Goal: Task Accomplishment & Management: Manage account settings

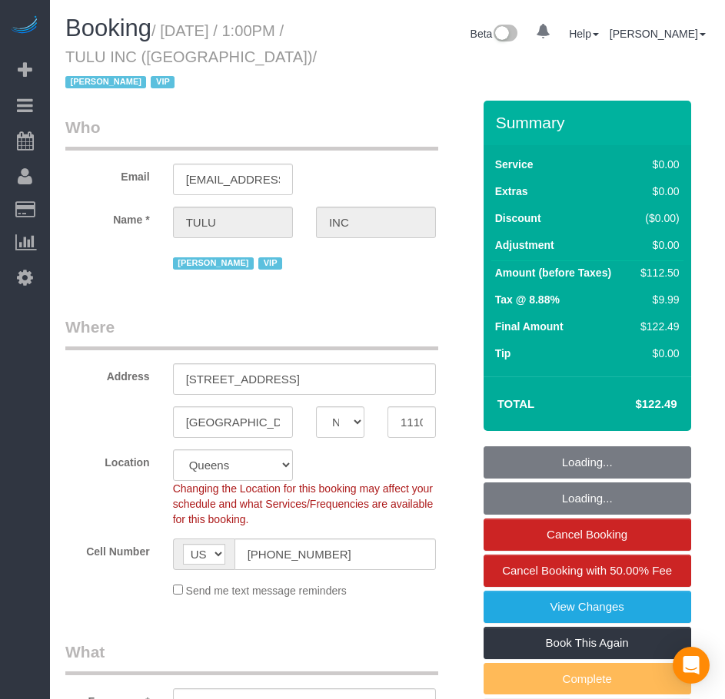
select select "NY"
select select "spot1"
select select "number:89"
select select "number:90"
select select "number:15"
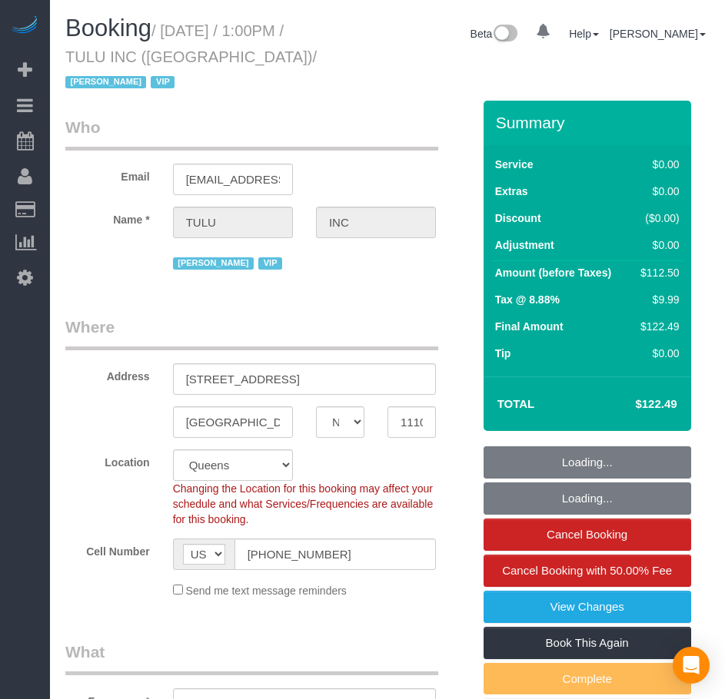
select select "number:6"
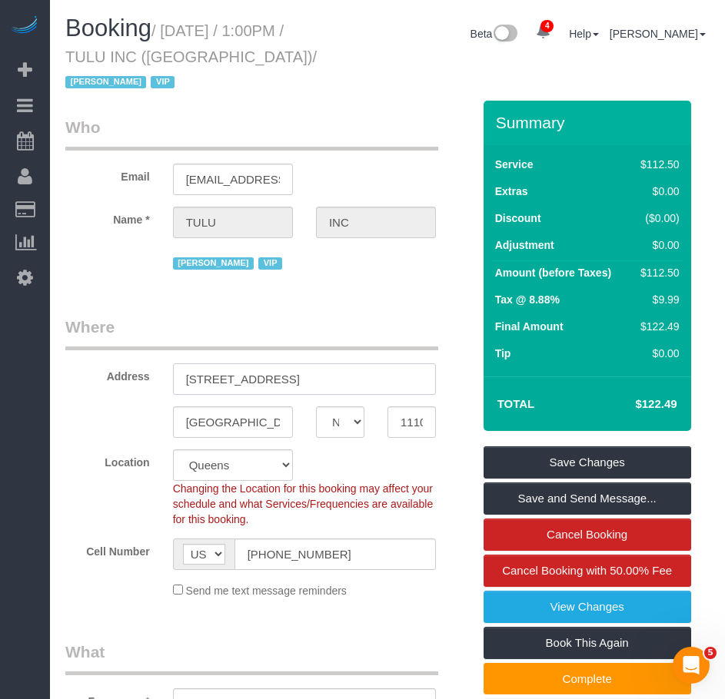
drag, startPoint x: 187, startPoint y: 384, endPoint x: 357, endPoint y: 383, distance: 170.6
click at [357, 383] on input "43-10 Crescent Street, Apt. 1607" at bounding box center [304, 379] width 263 height 32
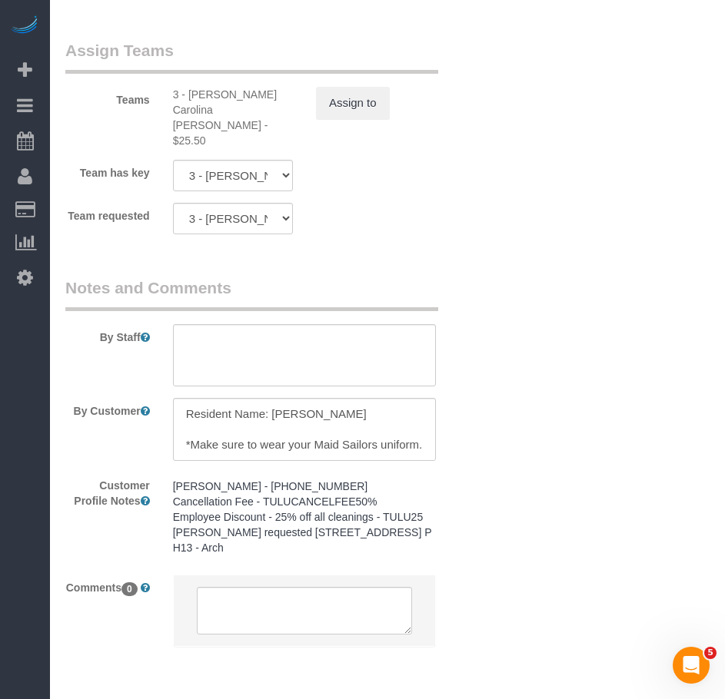
scroll to position [2091, 0]
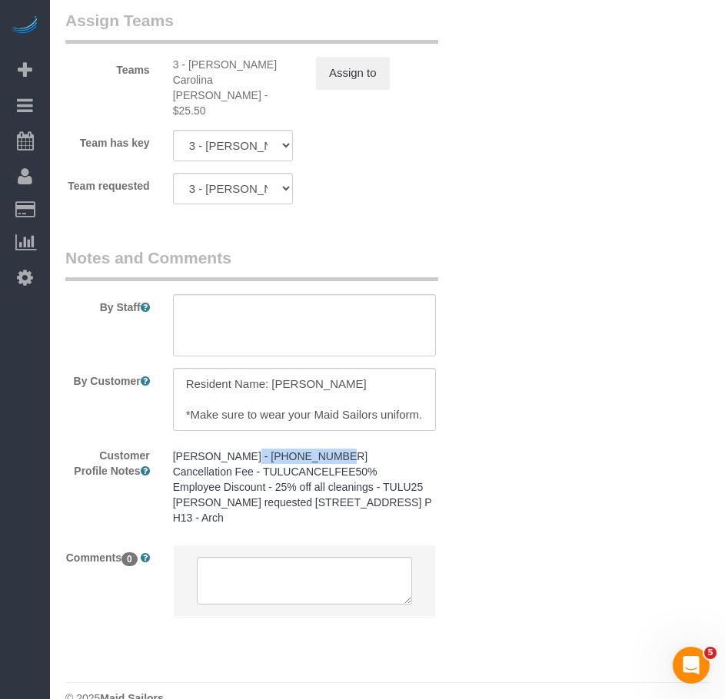
drag, startPoint x: 242, startPoint y: 429, endPoint x: 318, endPoint y: 426, distance: 76.1
click at [318, 449] on pre "Yael Shemer - (347) 285-1330 Cancellation Fee - TULUCANCELFEE50% Employee Disco…" at bounding box center [304, 487] width 263 height 77
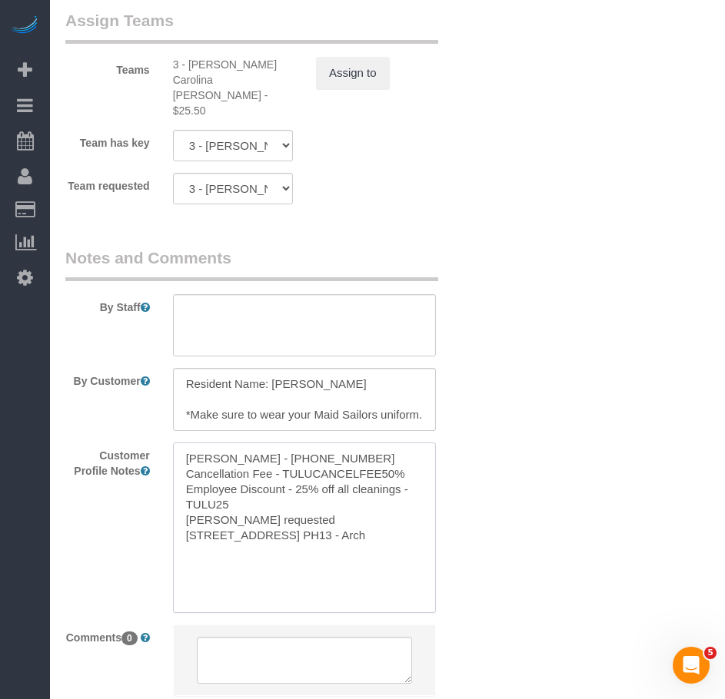
drag, startPoint x: 186, startPoint y: 430, endPoint x: 251, endPoint y: 426, distance: 64.7
click at [251, 443] on textarea "Yael Shemer - (347) 285-1330 Cancellation Fee - TULUCANCELFEE50% Employee Disco…" at bounding box center [304, 528] width 263 height 170
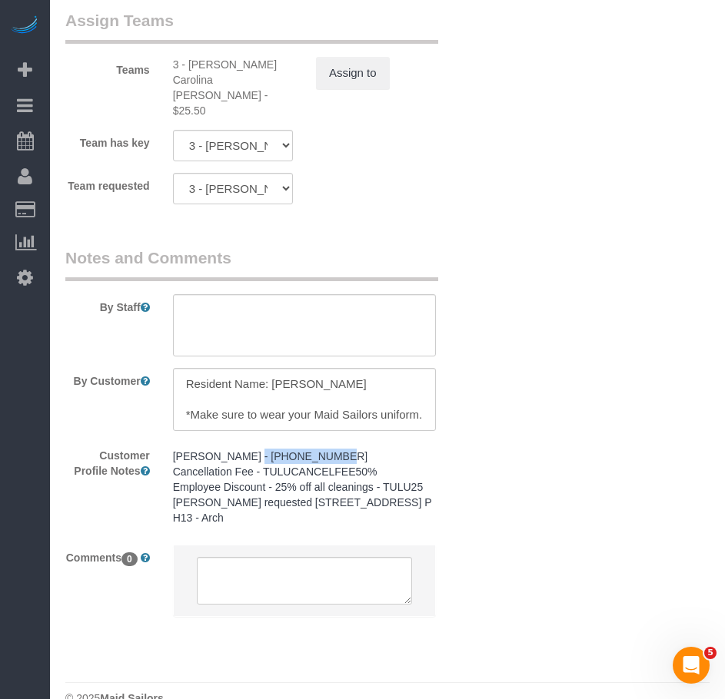
drag, startPoint x: 243, startPoint y: 431, endPoint x: 316, endPoint y: 429, distance: 73.0
click at [316, 449] on pre "Yael Shemer - (347) 285-1330 Cancellation Fee - TULUCANCELFEE50% Employee Disco…" at bounding box center [304, 487] width 263 height 77
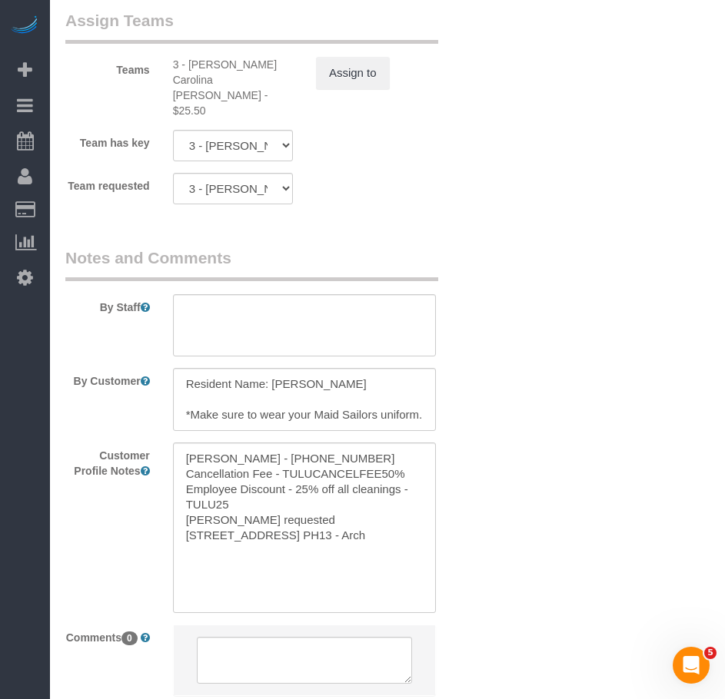
copy pre "(347) 285-1330"
drag, startPoint x: 261, startPoint y: 434, endPoint x: 338, endPoint y: 436, distance: 76.9
click at [338, 443] on textarea "Yael Shemer - (347) 285-1330 Cancellation Fee - TULUCANCELFEE50% Employee Disco…" at bounding box center [304, 528] width 263 height 170
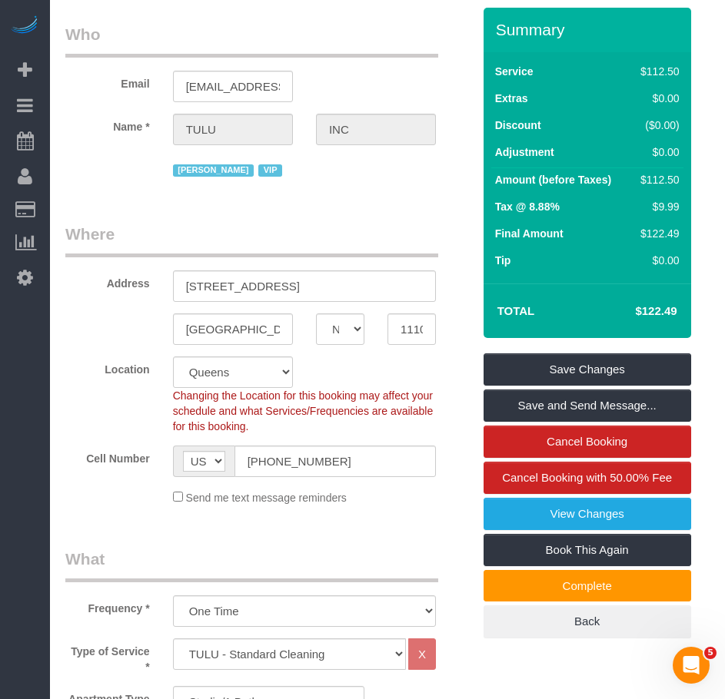
scroll to position [0, 0]
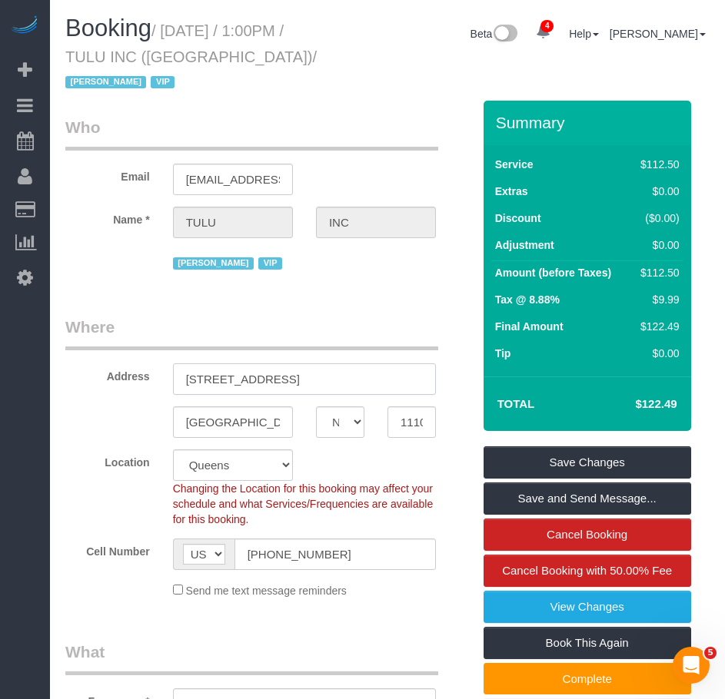
drag, startPoint x: 186, startPoint y: 380, endPoint x: 360, endPoint y: 373, distance: 174.6
click at [360, 373] on input "43-10 Crescent Street, Apt. 1607" at bounding box center [304, 379] width 263 height 32
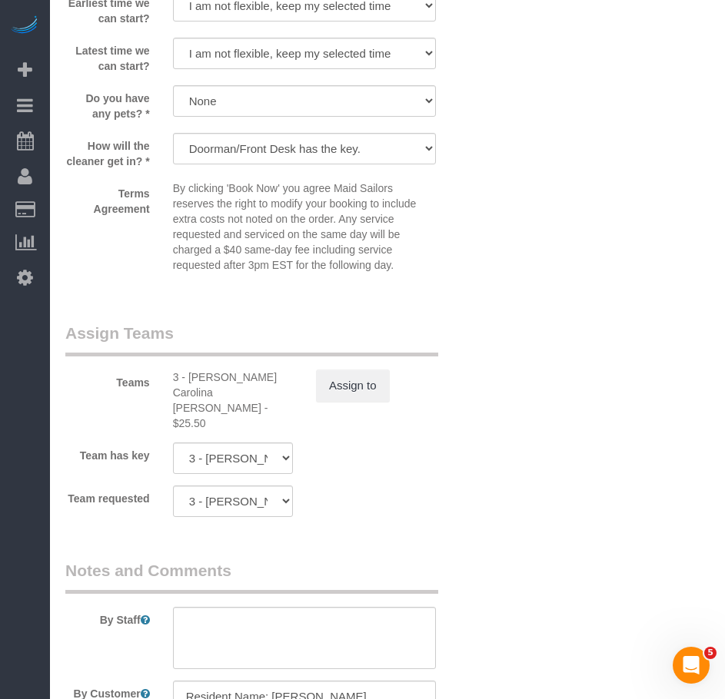
scroll to position [1998, 0]
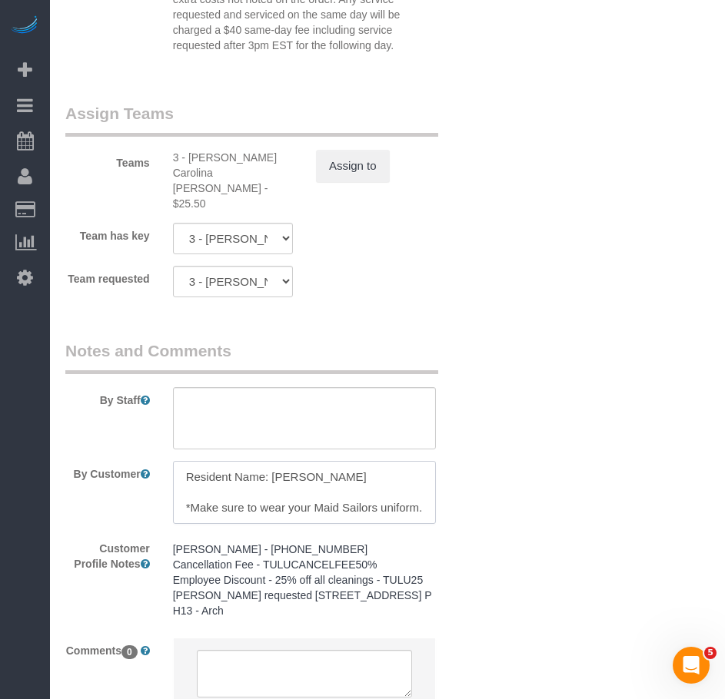
drag, startPoint x: 317, startPoint y: 450, endPoint x: 274, endPoint y: 447, distance: 43.9
click at [274, 461] on textarea at bounding box center [304, 492] width 263 height 63
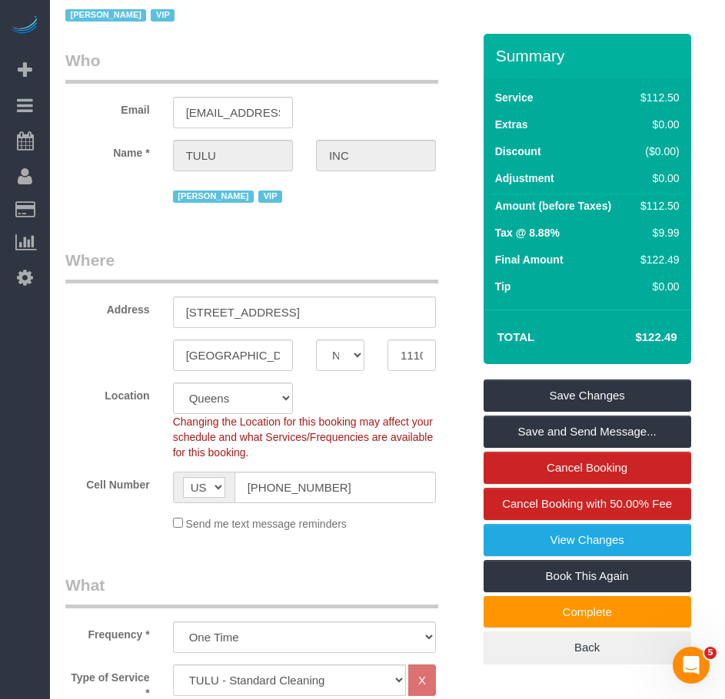
scroll to position [0, 0]
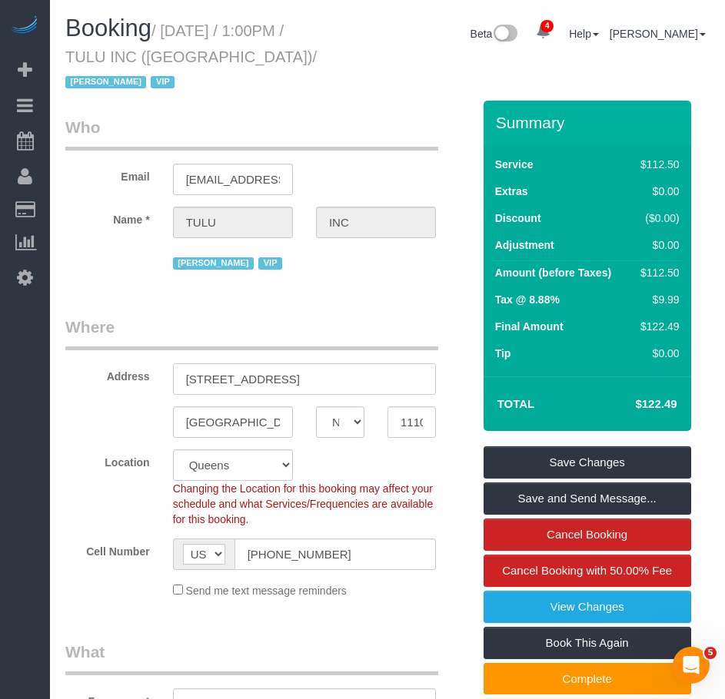
drag, startPoint x: 185, startPoint y: 383, endPoint x: 373, endPoint y: 377, distance: 188.4
click at [373, 377] on input "43-10 Crescent Street, Apt. 1607" at bounding box center [304, 379] width 263 height 32
click at [401, 424] on input "11101" at bounding box center [411, 423] width 48 height 32
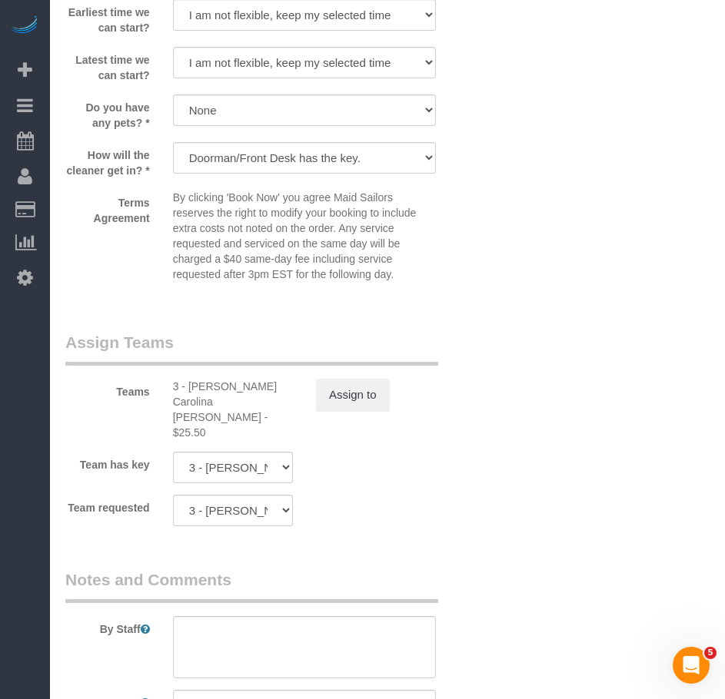
scroll to position [1921, 0]
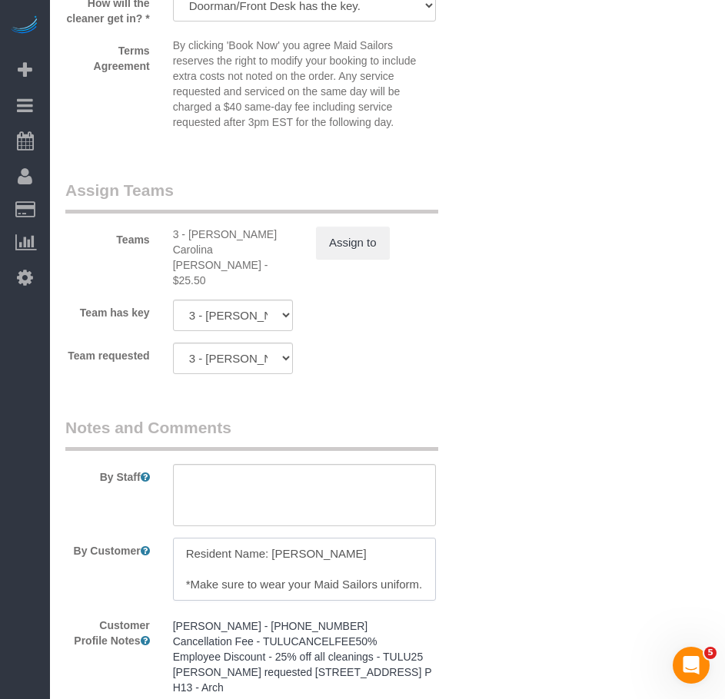
drag, startPoint x: 275, startPoint y: 528, endPoint x: 318, endPoint y: 529, distance: 43.0
click at [318, 538] on textarea at bounding box center [304, 569] width 263 height 63
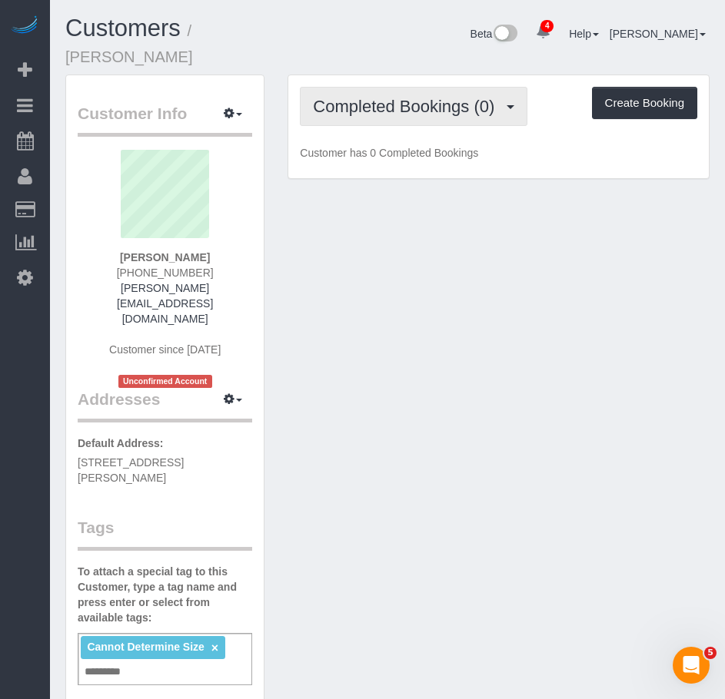
click at [379, 101] on button "Completed Bookings (0)" at bounding box center [413, 106] width 227 height 39
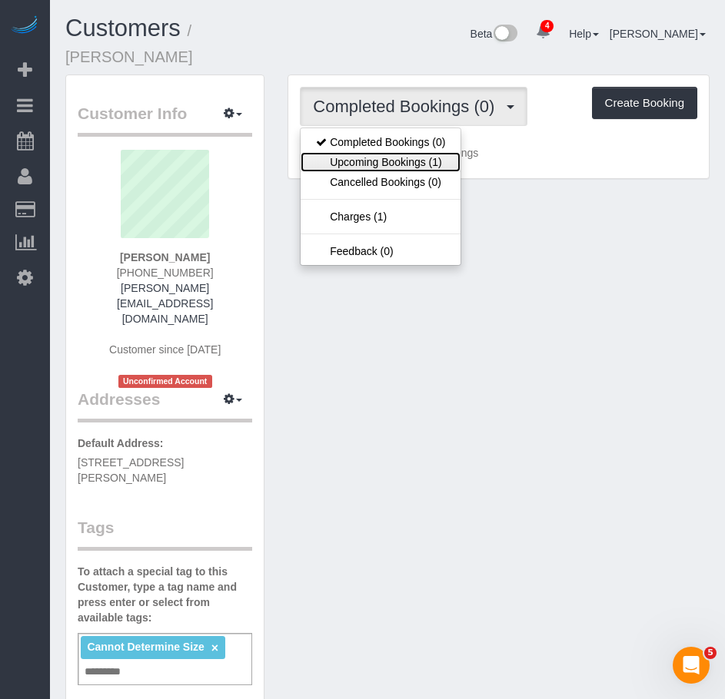
click at [373, 152] on link "Upcoming Bookings (1)" at bounding box center [380, 162] width 160 height 20
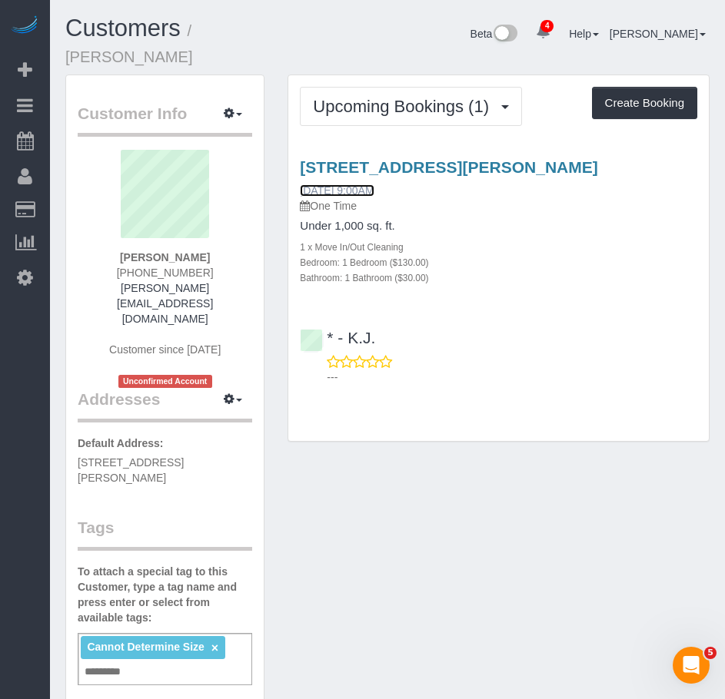
click at [356, 184] on link "08/27/2025 9:00AM" at bounding box center [337, 190] width 74 height 12
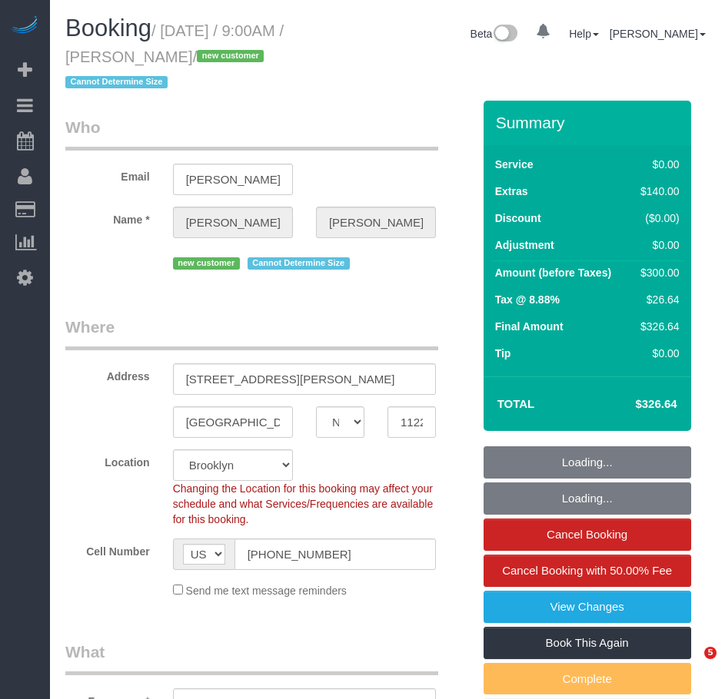
select select "NY"
select select "1"
select select "string:stripe-pm_1S0Pya4VGloSiKo7jMSVnvsk"
select select "number:89"
select select "number:90"
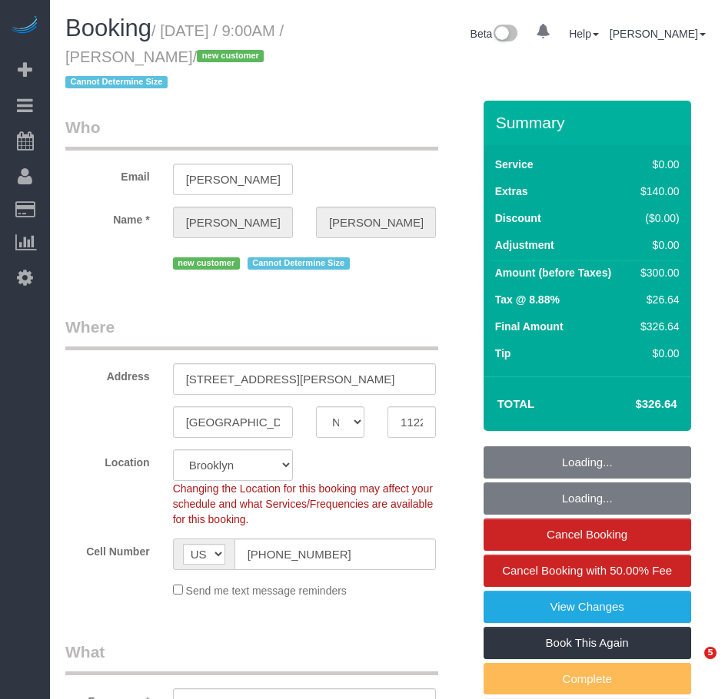
select select "number:15"
select select "number:5"
select select "spot1"
select select "object:919"
select select "1"
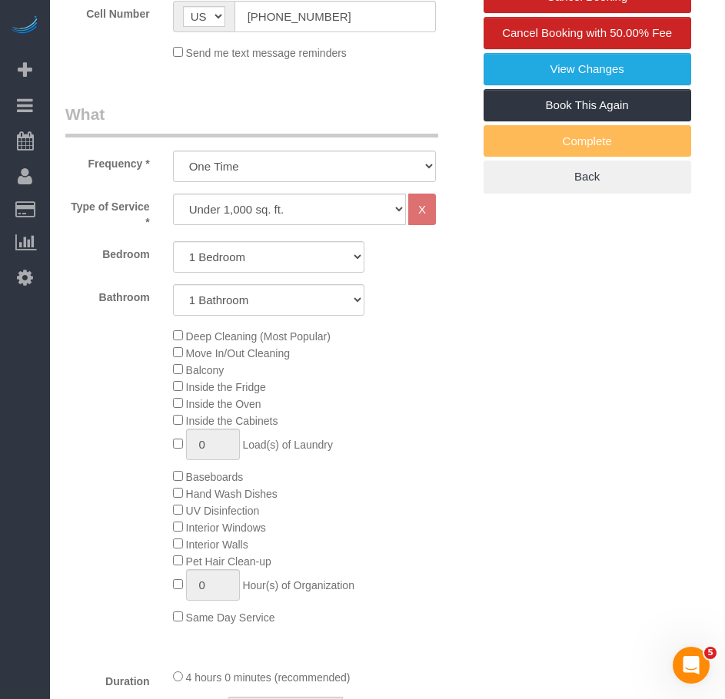
select select "object:1352"
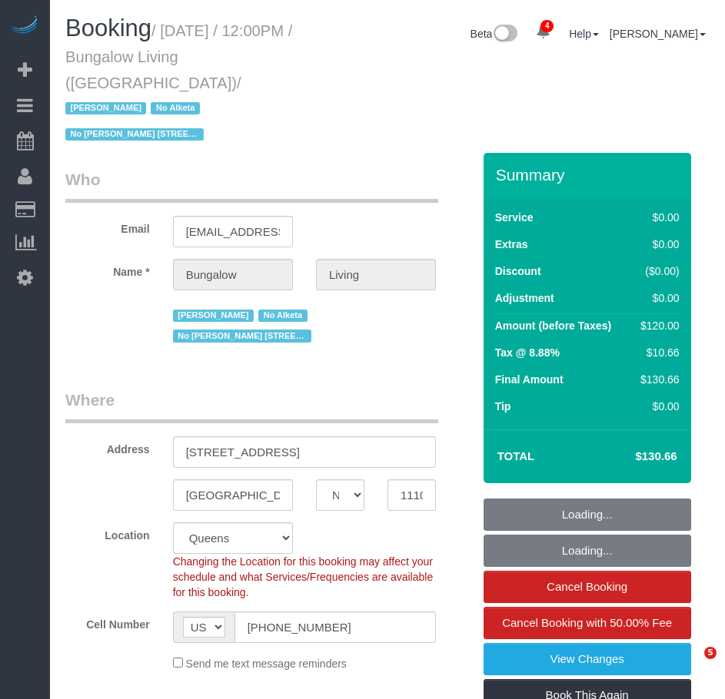
select select "NY"
select select "number:89"
select select "number:90"
select select "number:15"
select select "number:7"
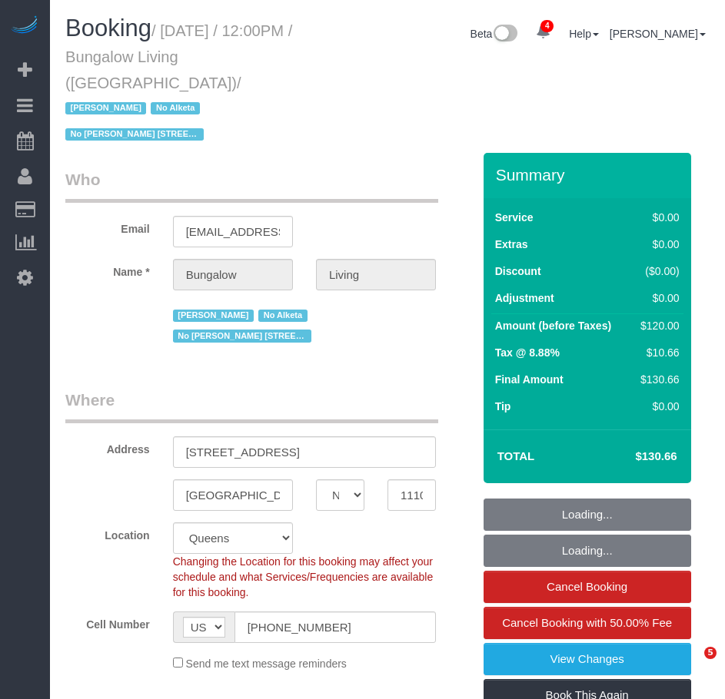
select select "object:1382"
select select "spot1"
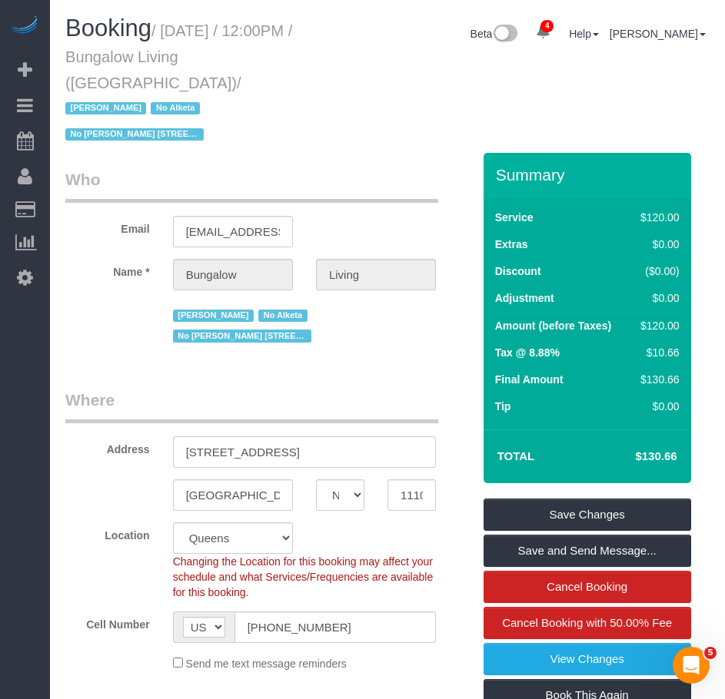
drag, startPoint x: 186, startPoint y: 383, endPoint x: 315, endPoint y: 379, distance: 129.2
click at [315, 436] on input "34-15 9th Street, Apt. 3" at bounding box center [304, 452] width 263 height 32
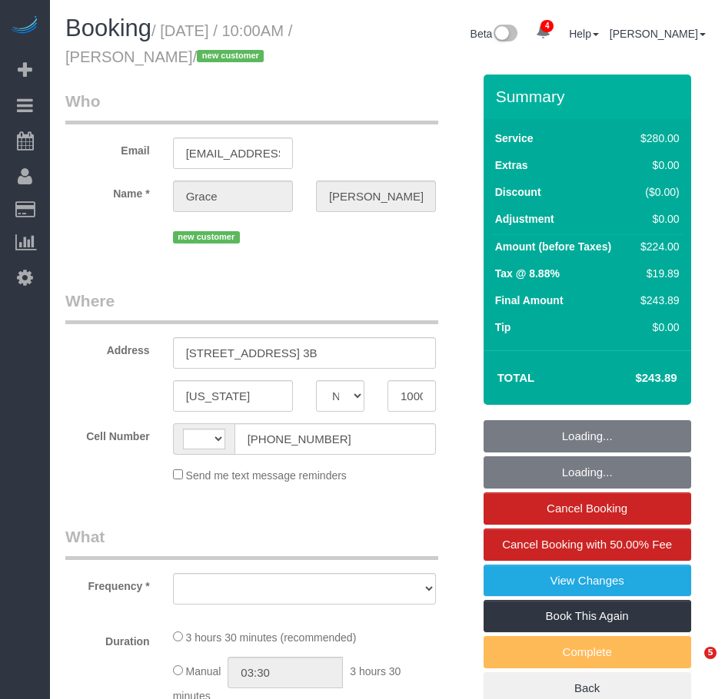
select select "NY"
select select "number:89"
select select "number:90"
select select "number:15"
select select "number:5"
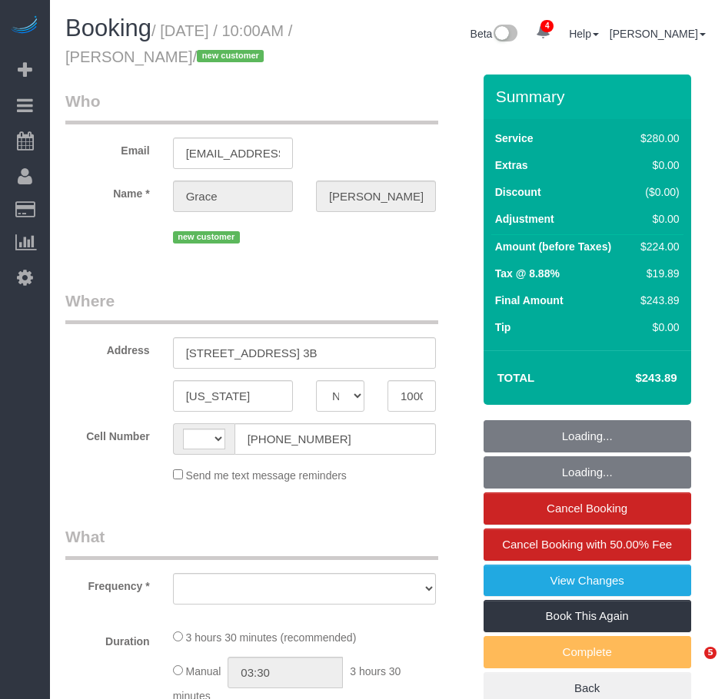
select select "string:US"
select select "210"
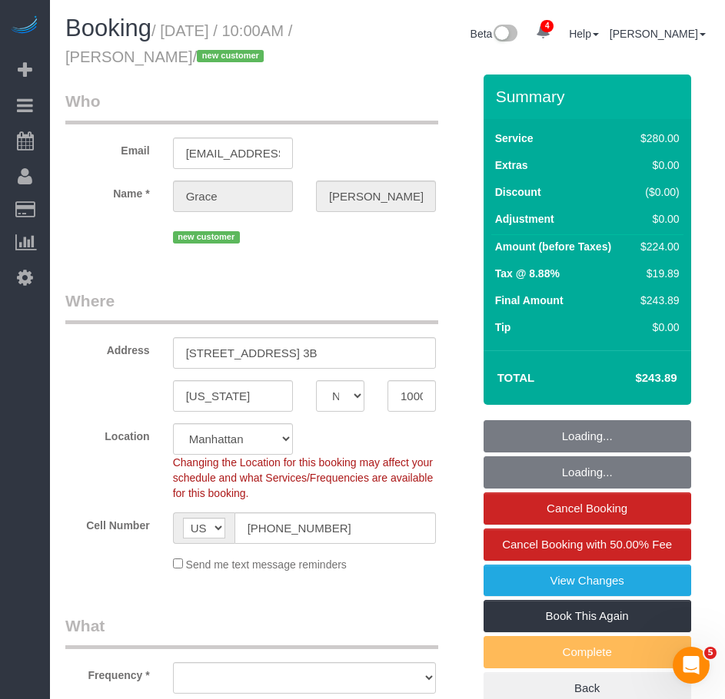
select select "object:936"
select select "string:stripe-pm_1RxSnE4VGloSiKo7iTt2wJyU"
select select "spot1"
select select "object:1358"
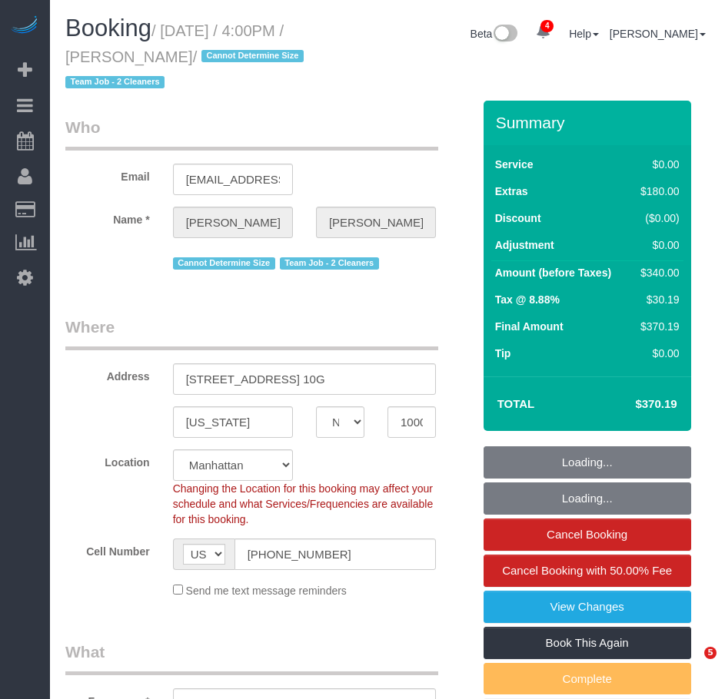
select select "NY"
select select "string:stripe-pm_1RjS4Z4VGloSiKo73pN9mV8I"
select select "number:89"
select select "number:90"
select select "number:15"
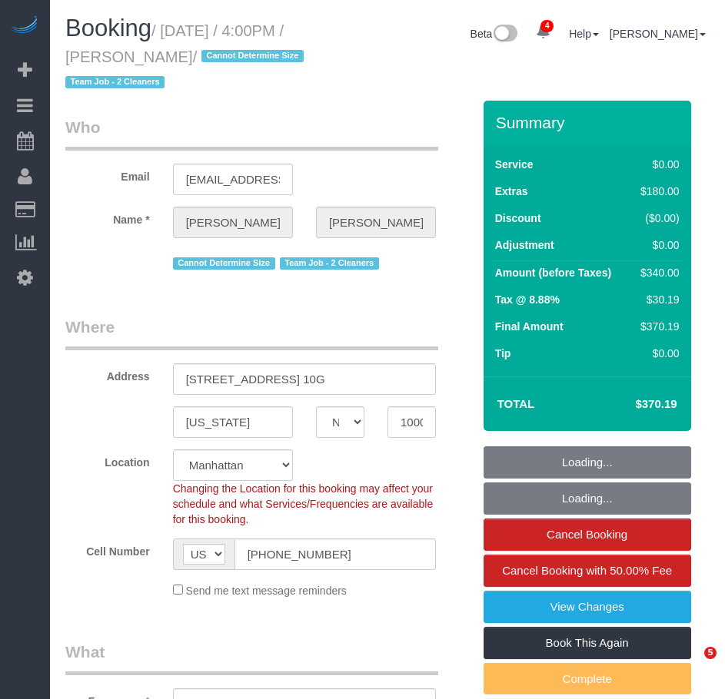
select select "number:5"
select select "object:819"
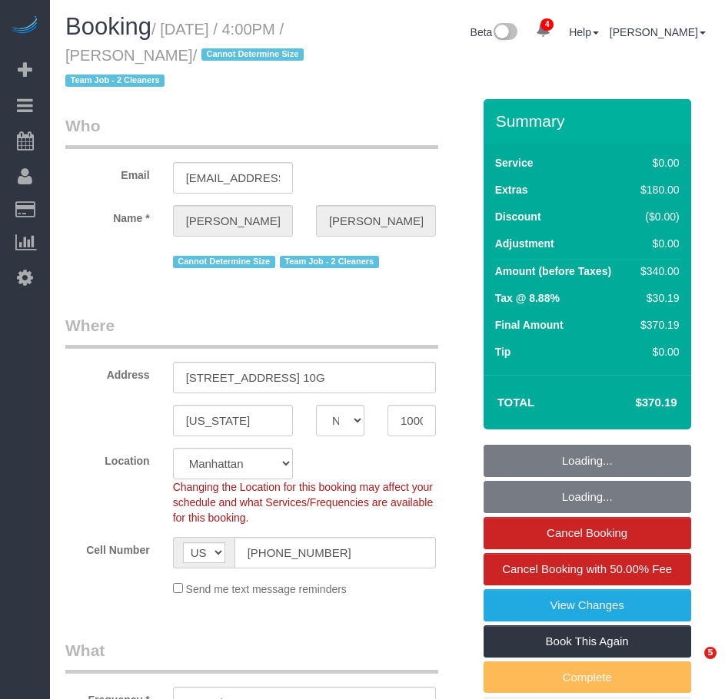
select select "1"
select select "spot1"
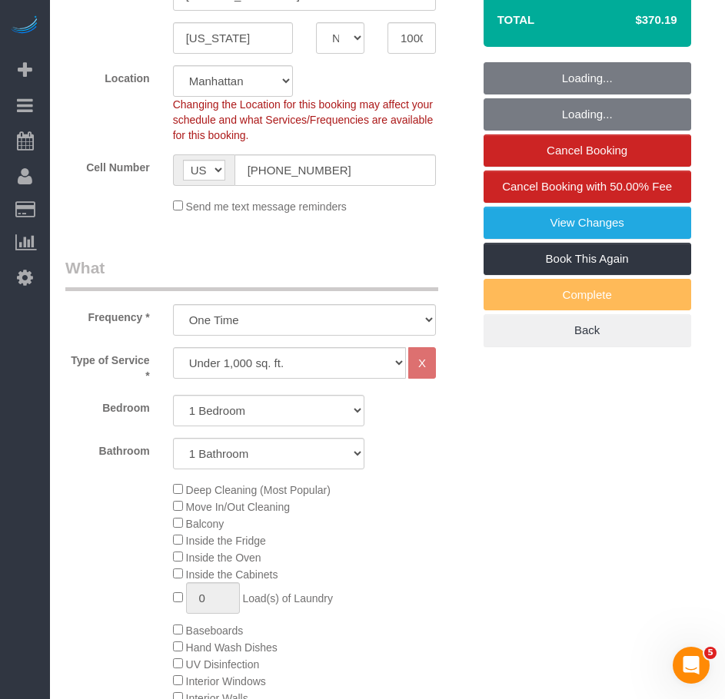
select select "1"
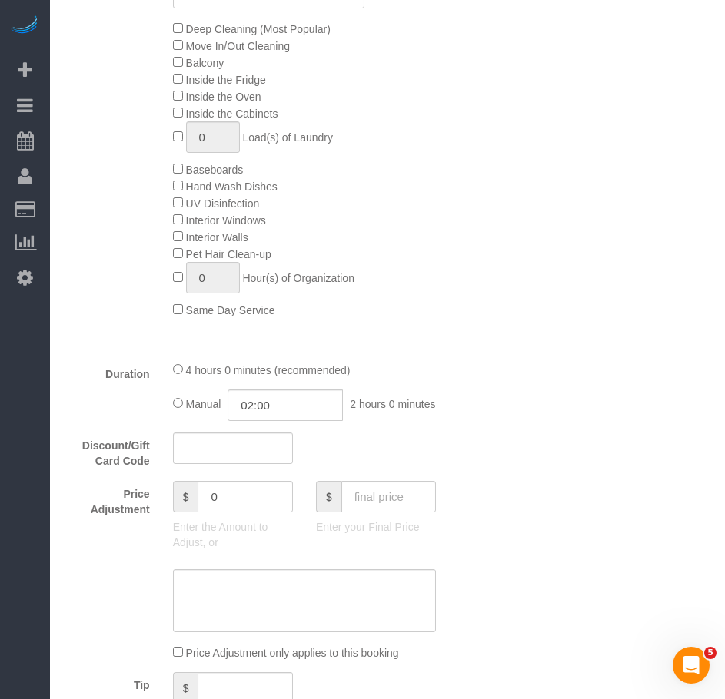
scroll to position [922, 0]
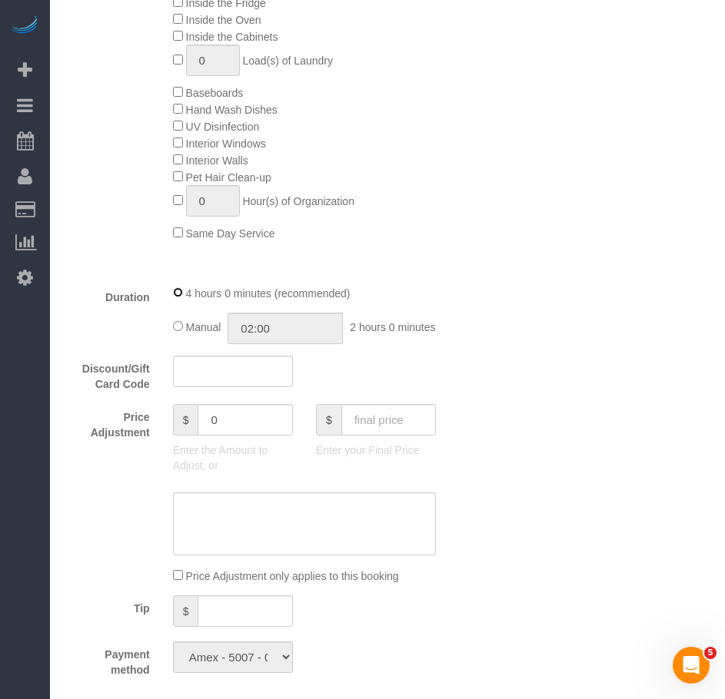
select select "spot44"
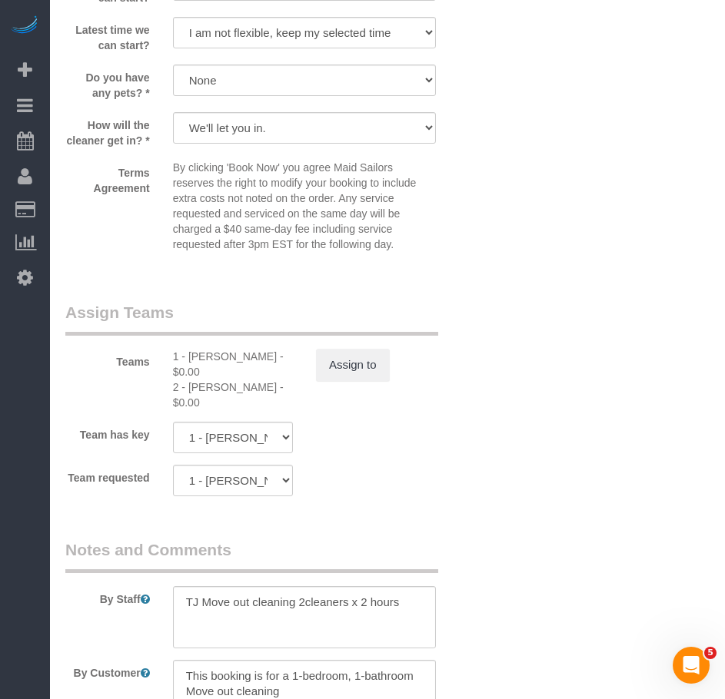
scroll to position [2075, 0]
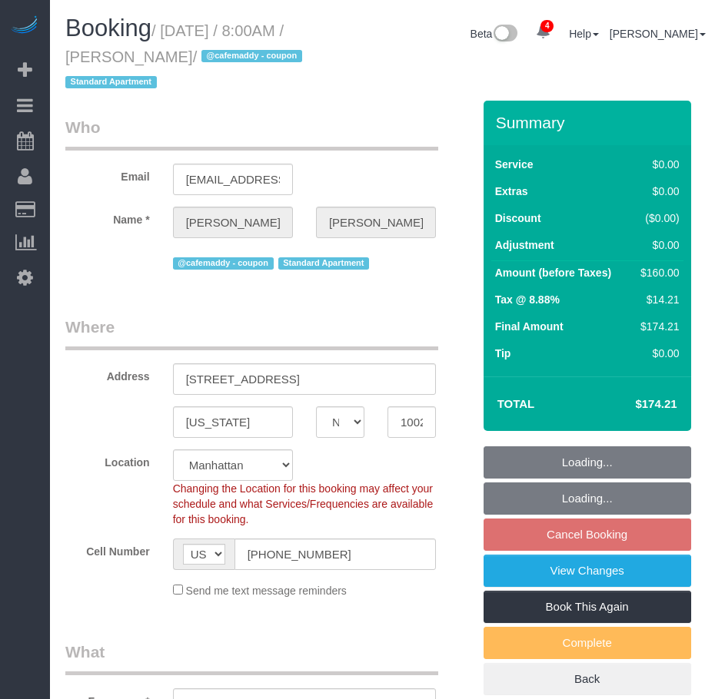
select select "NY"
select select "2"
select select "string:stripe-pm_1S0mZX4VGloSiKo7NCOkUXGk"
select select "spot1"
select select "number:56"
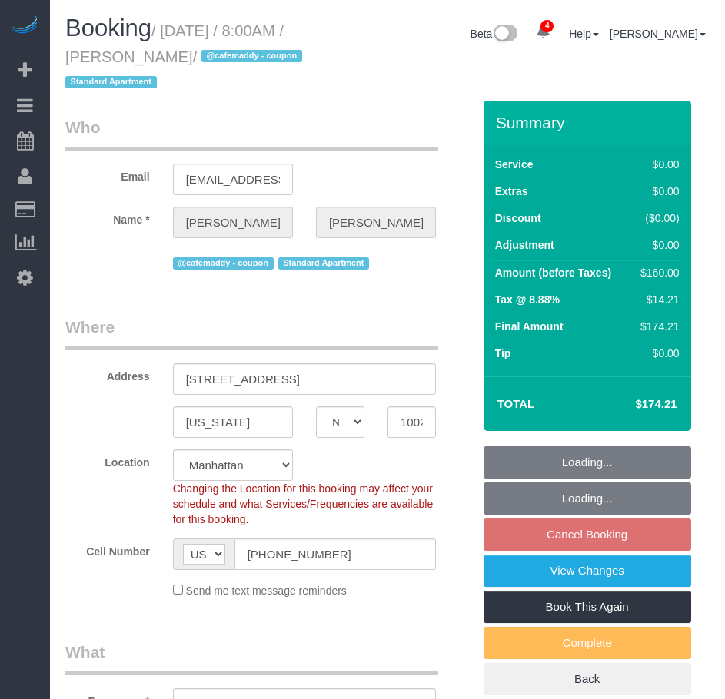
select select "number:73"
select select "number:15"
select select "number:5"
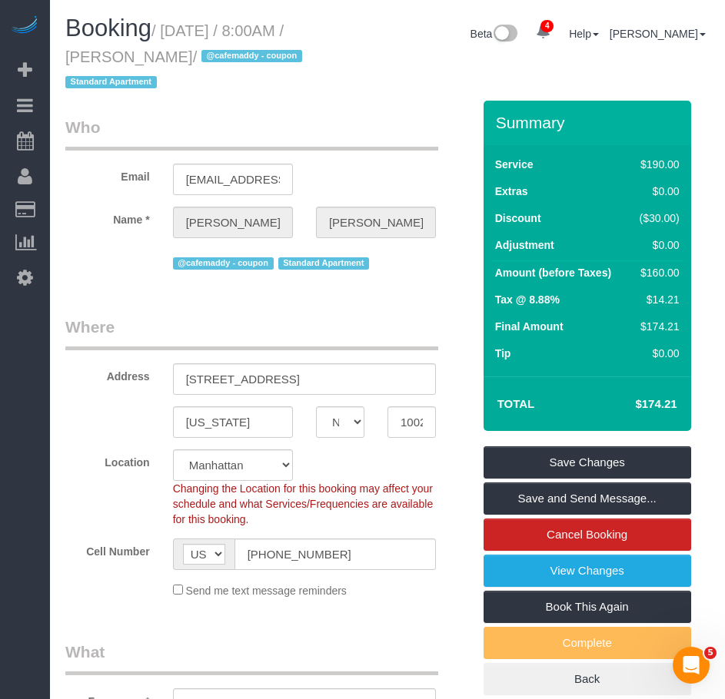
drag, startPoint x: 134, startPoint y: 58, endPoint x: 237, endPoint y: 52, distance: 102.4
click at [237, 52] on small "/ September 12, 2025 / 8:00AM / Margaret Curtis / @cafemaddy - coupon Standard …" at bounding box center [185, 56] width 241 height 69
copy small "Margaret Curtis"
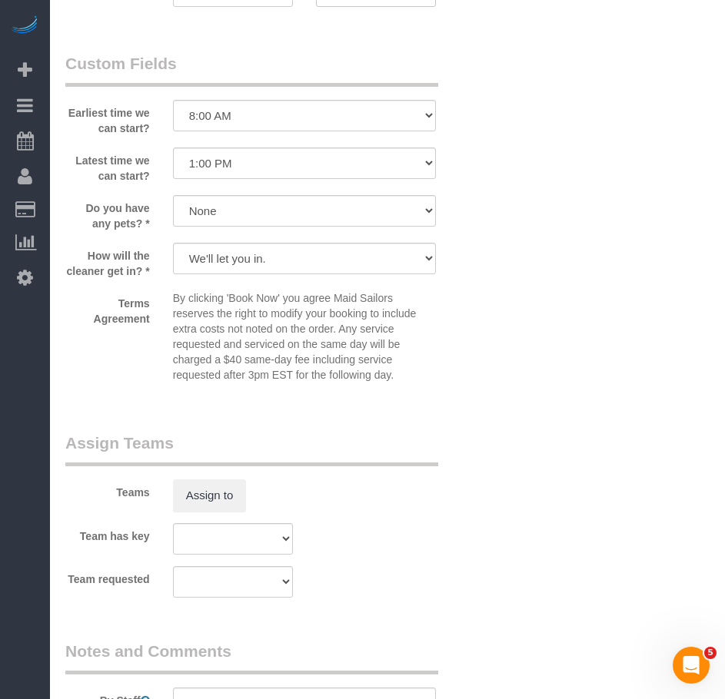
scroll to position [1844, 0]
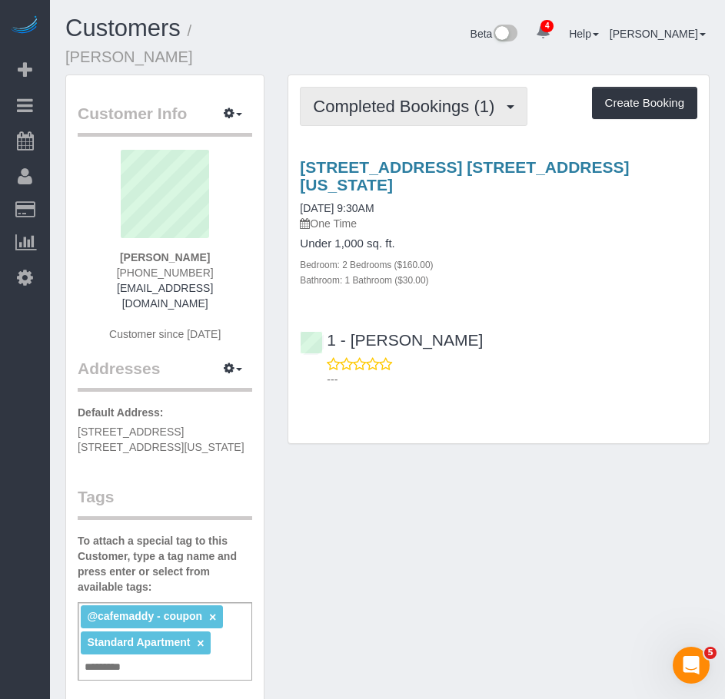
click at [433, 97] on span "Completed Bookings (1)" at bounding box center [407, 106] width 189 height 19
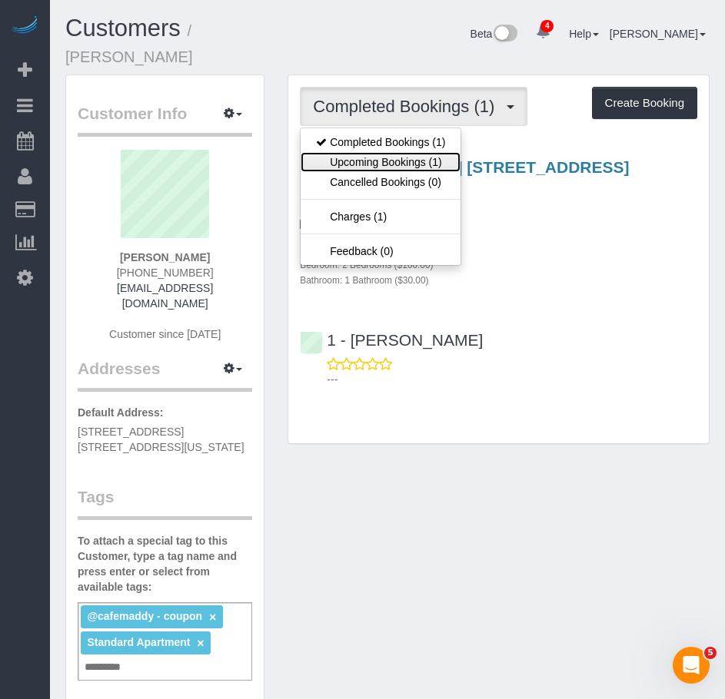
click at [397, 152] on link "Upcoming Bookings (1)" at bounding box center [380, 162] width 160 height 20
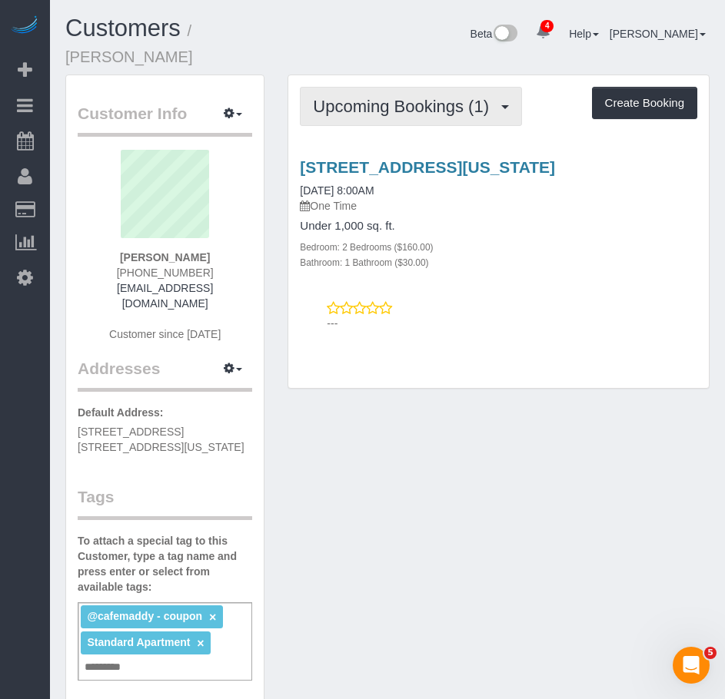
click at [398, 97] on span "Upcoming Bookings (1)" at bounding box center [405, 106] width 184 height 19
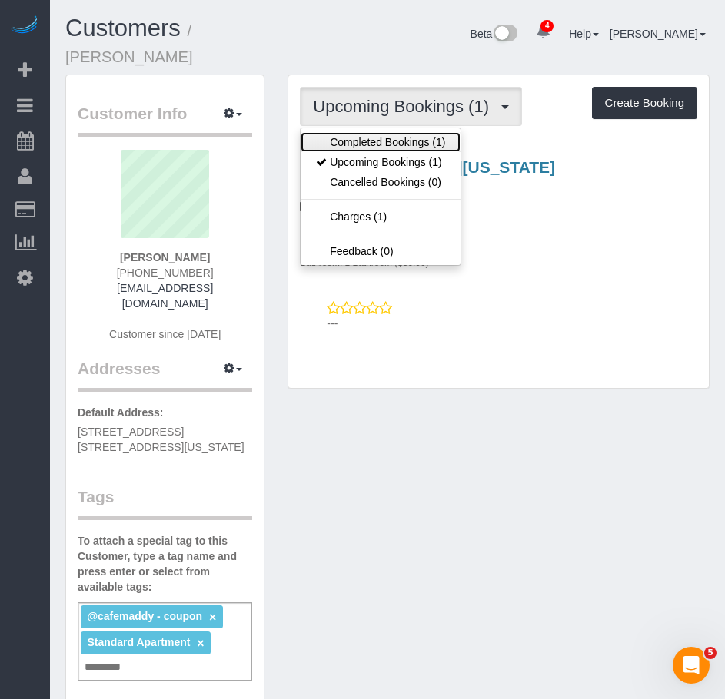
click at [383, 132] on link "Completed Bookings (1)" at bounding box center [380, 142] width 160 height 20
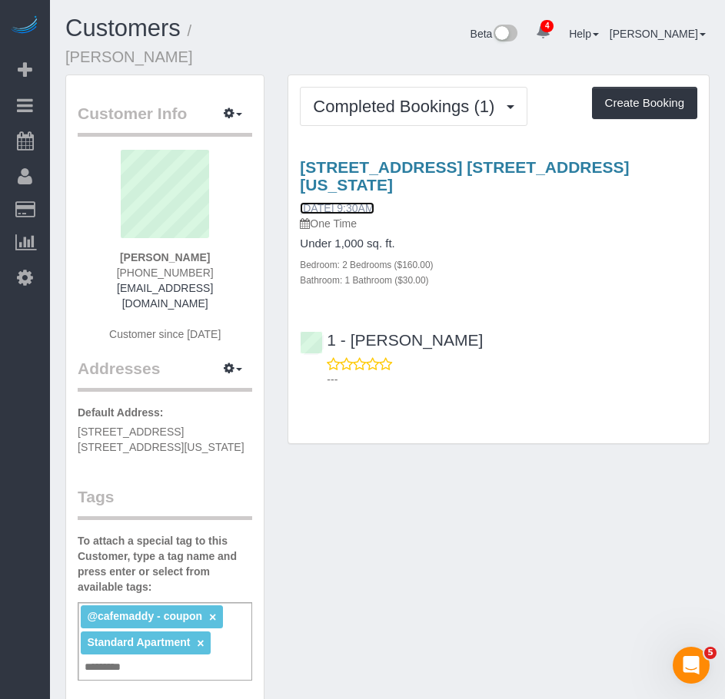
click at [373, 202] on link "[DATE] 9:30AM" at bounding box center [337, 208] width 74 height 12
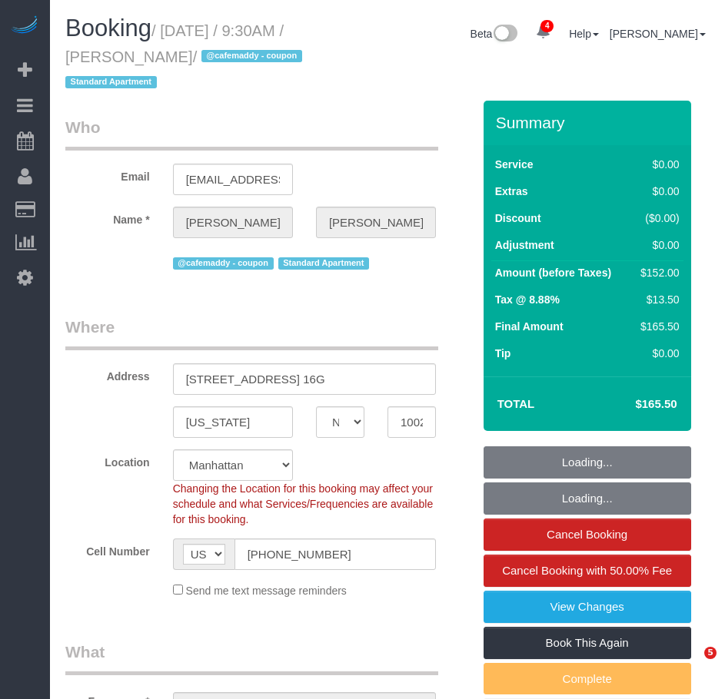
select select "NY"
select select "number:57"
select select "number:72"
select select "number:15"
select select "number:5"
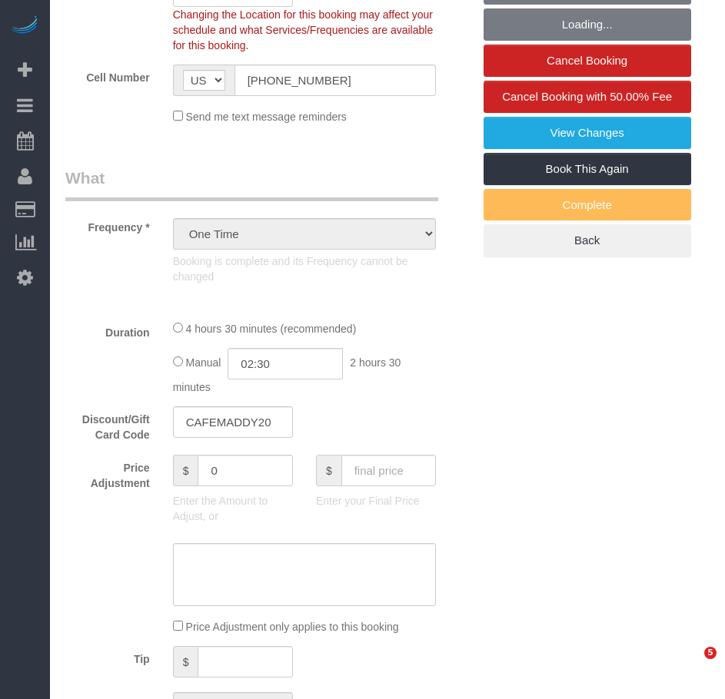
select select "2"
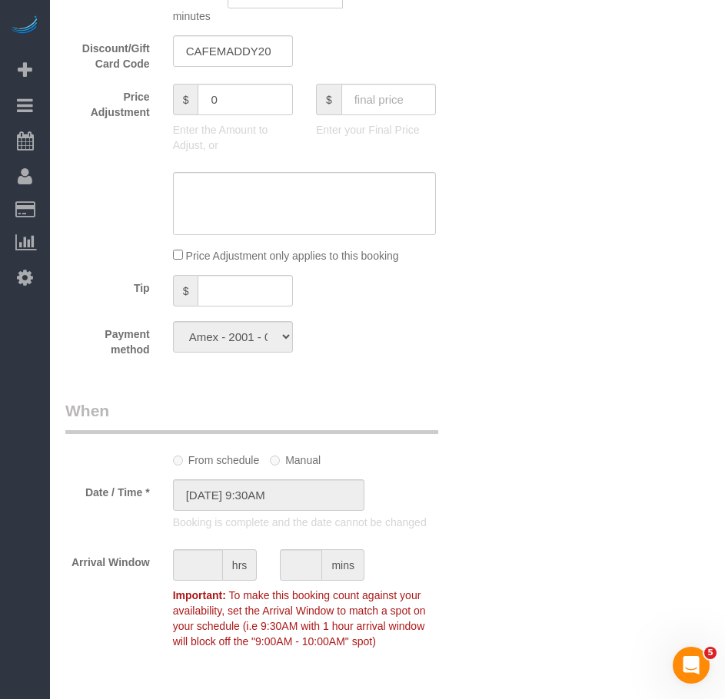
scroll to position [1178, 0]
